Goal: Information Seeking & Learning: Learn about a topic

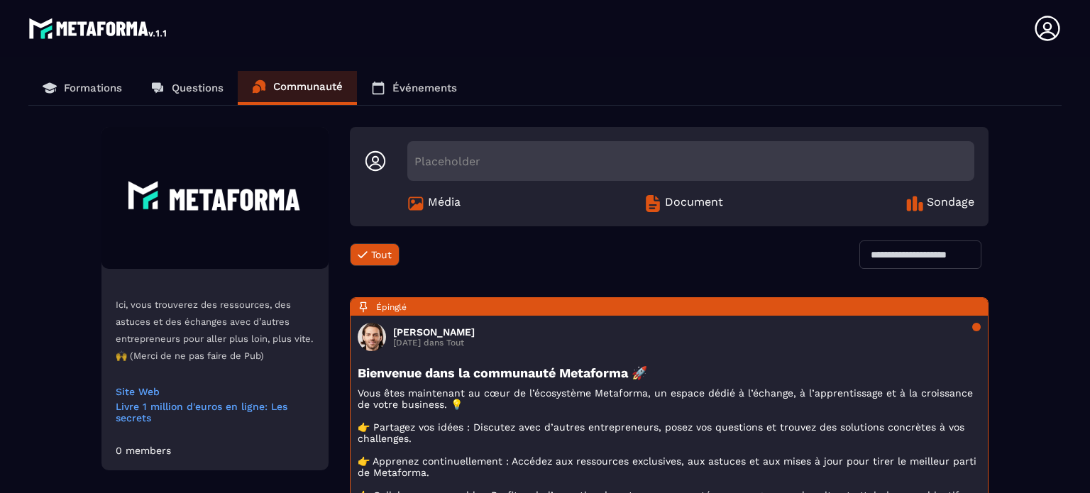
click at [71, 86] on p "Formations" at bounding box center [93, 88] width 58 height 13
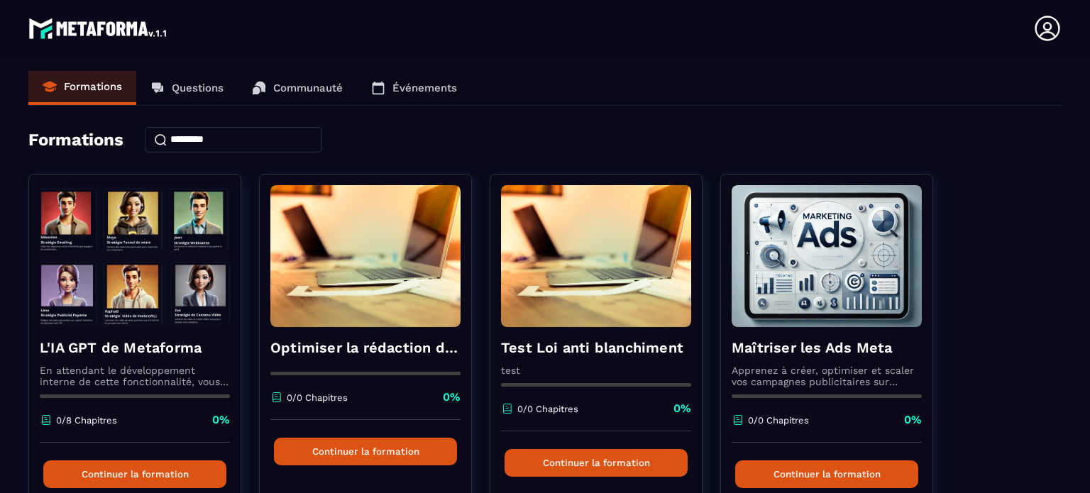
scroll to position [71, 0]
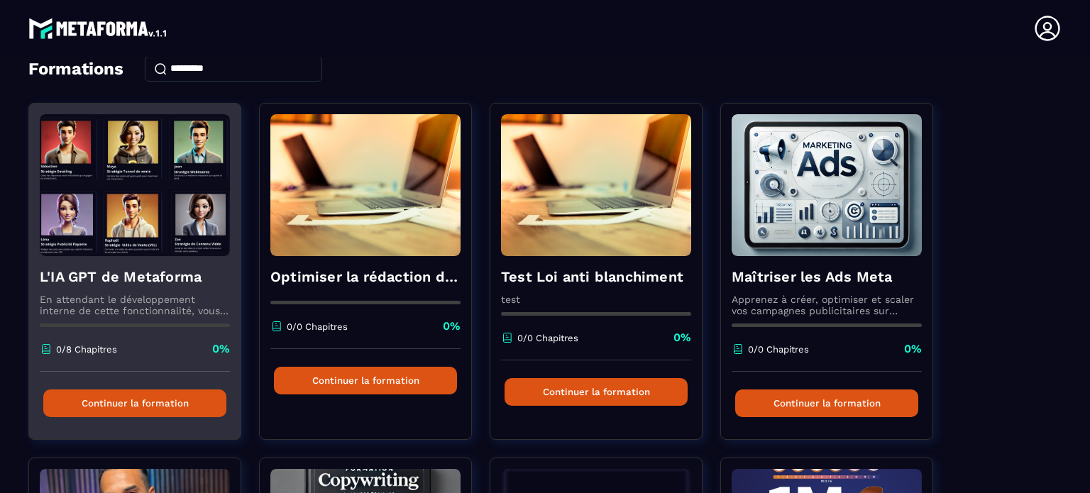
click at [138, 265] on div "L'IA GPT de Metaforma En attendant le développement interne de cette fonctionna…" at bounding box center [135, 314] width 212 height 116
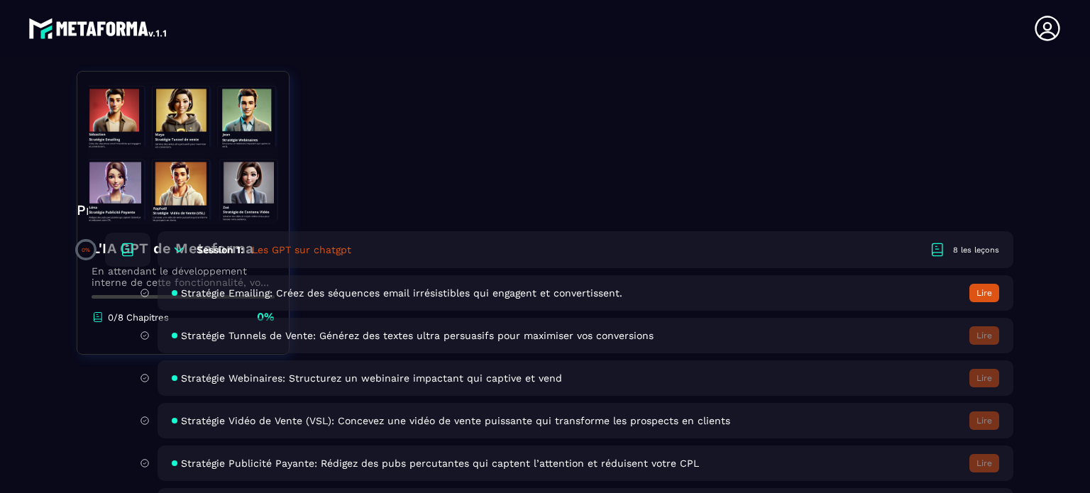
scroll to position [355, 0]
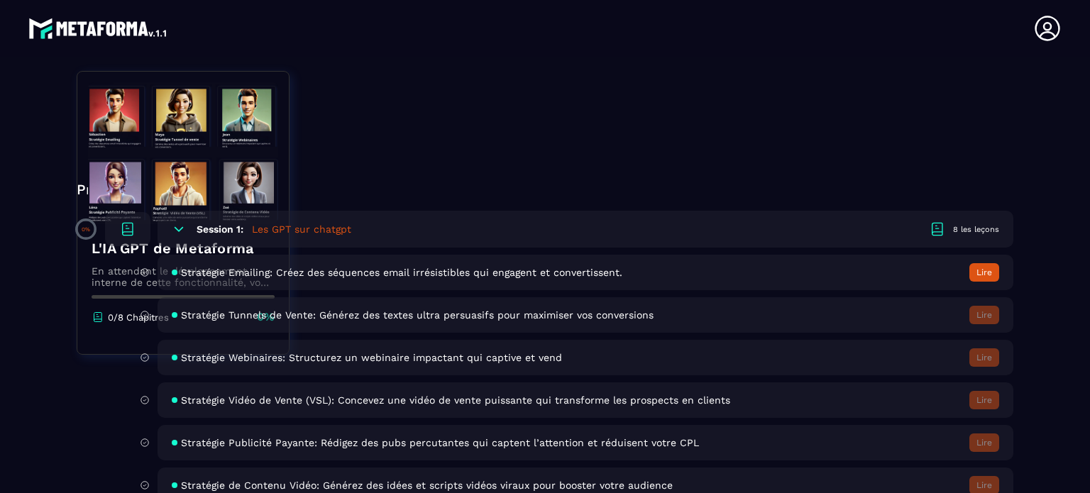
click at [698, 158] on div "L'IA GPT de Metaforma En attendant le développement interne de cette fonctionna…" at bounding box center [545, 211] width 937 height 767
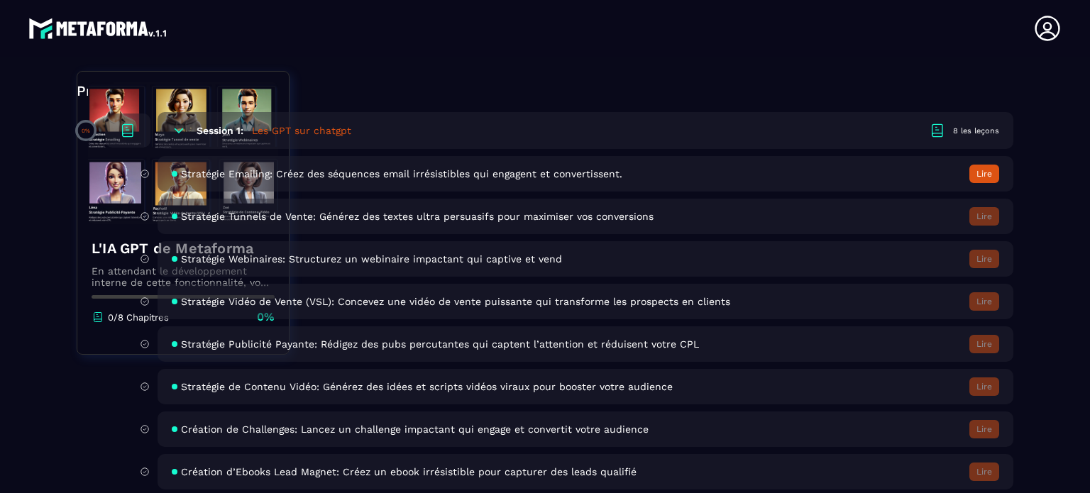
scroll to position [465, 0]
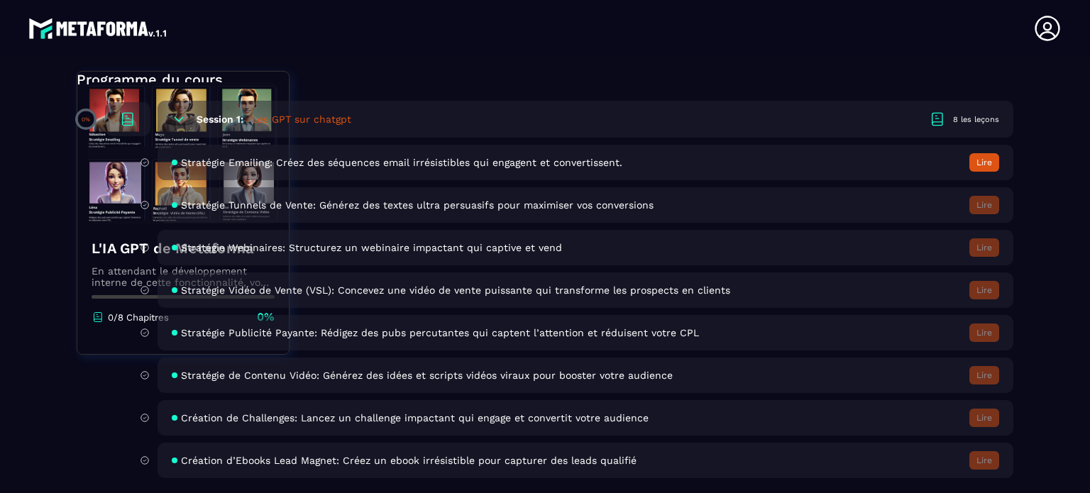
click at [676, 92] on div "Programme du cours 0% Session 1: Les GPT sur chatgpt 8 les leçons Stratégie Ema…" at bounding box center [545, 278] width 937 height 416
click at [979, 161] on button "Lire" at bounding box center [985, 162] width 30 height 18
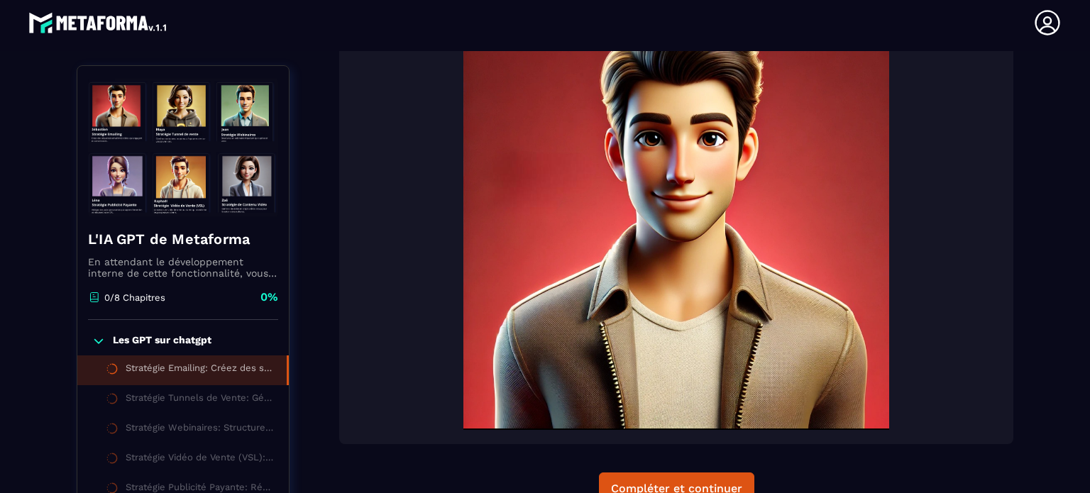
scroll to position [431, 0]
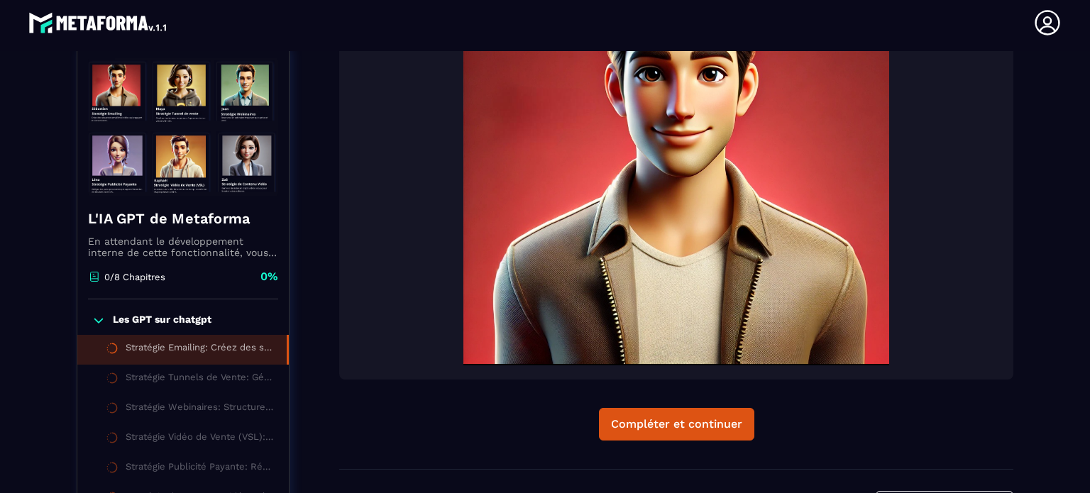
click at [529, 253] on img at bounding box center [676, 153] width 646 height 426
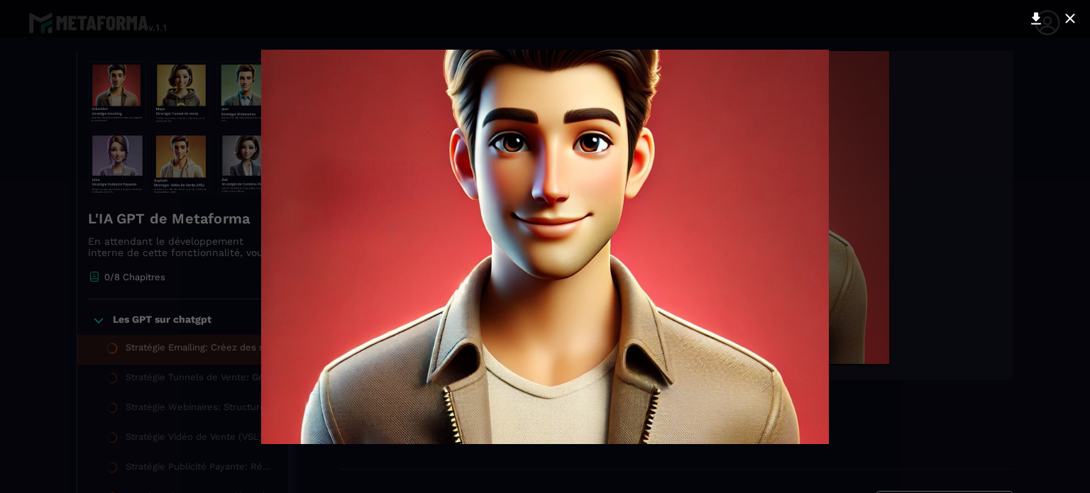
click at [851, 275] on div at bounding box center [545, 246] width 1090 height 493
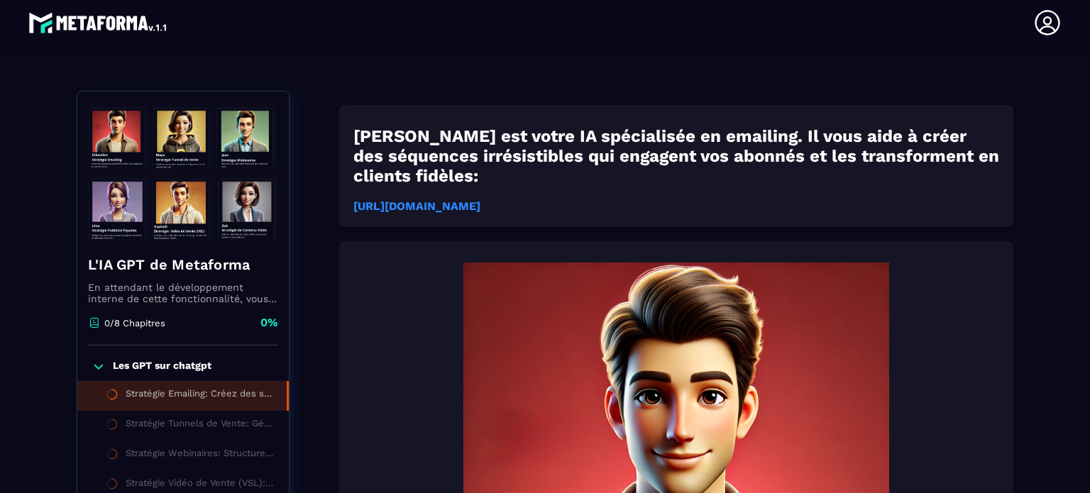
scroll to position [76, 0]
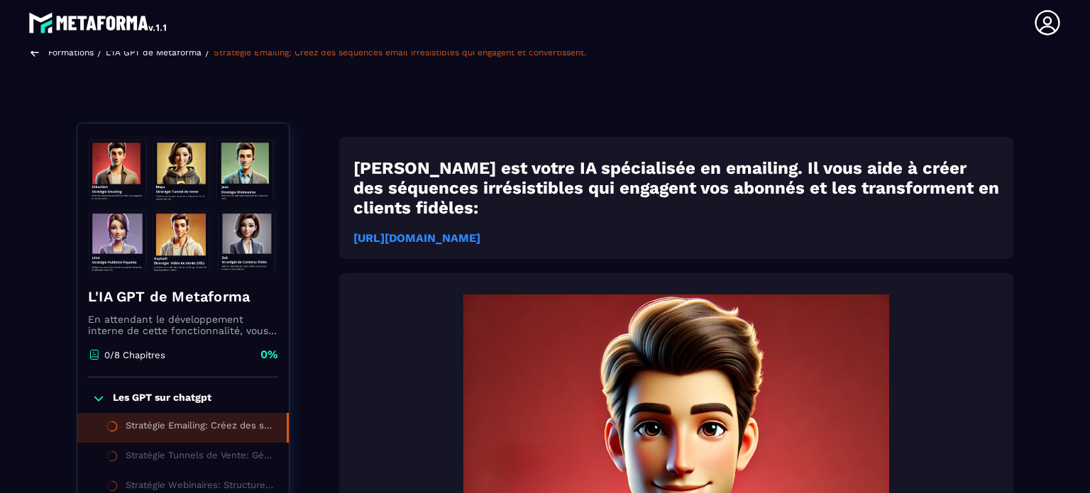
click at [481, 231] on strong "[URL][DOMAIN_NAME]" at bounding box center [416, 237] width 127 height 13
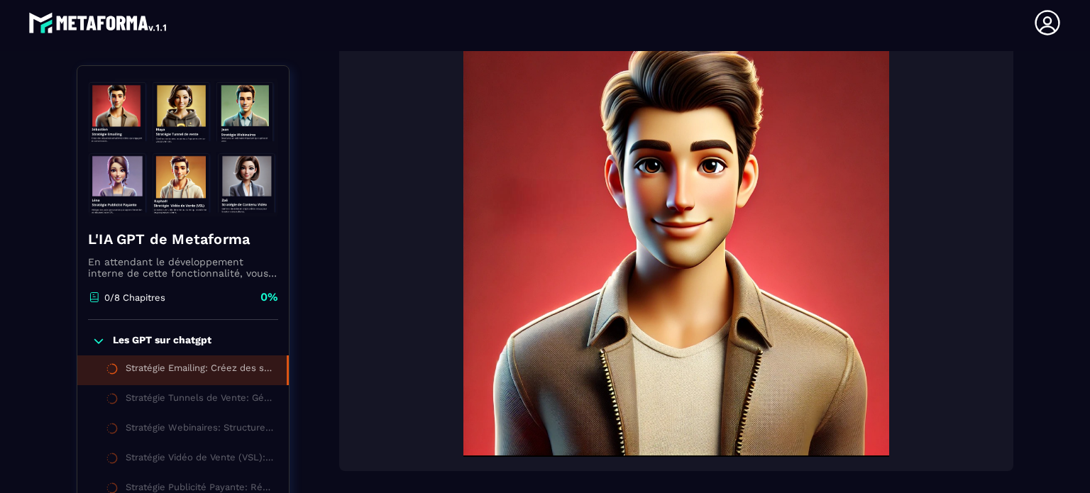
scroll to position [360, 0]
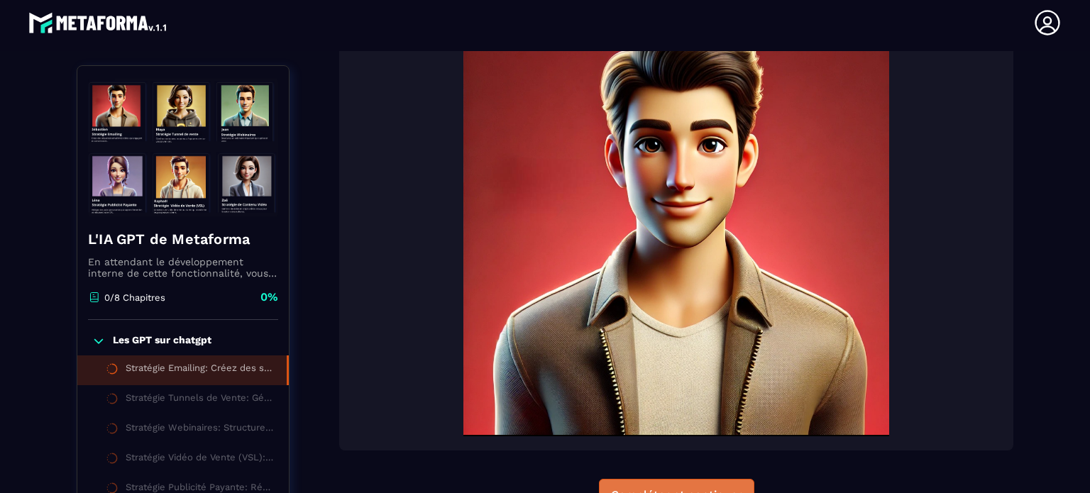
click at [657, 488] on div "Compléter et continuer" at bounding box center [676, 495] width 131 height 14
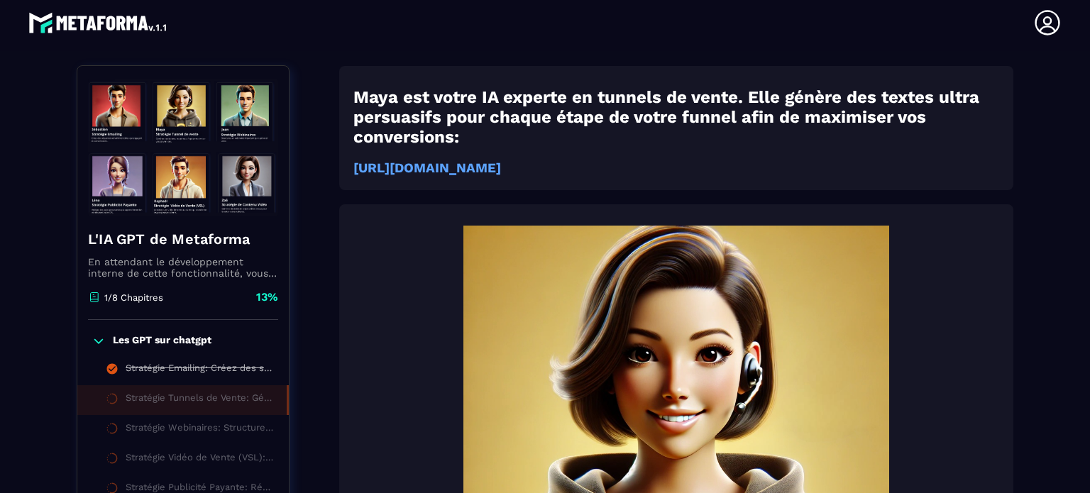
scroll to position [218, 0]
